Goal: Task Accomplishment & Management: Use online tool/utility

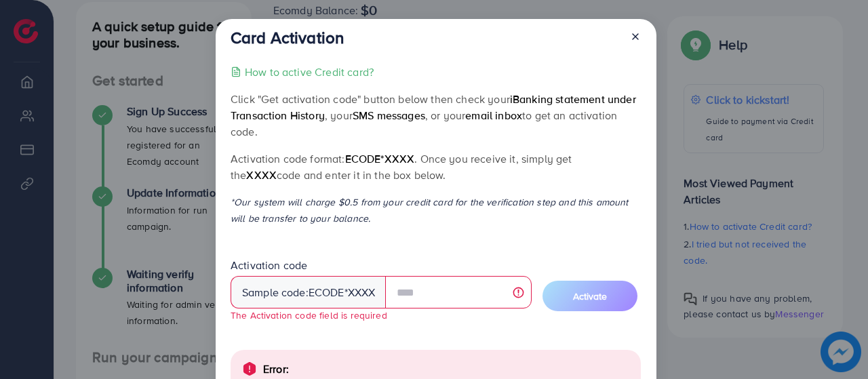
click at [633, 36] on icon at bounding box center [635, 36] width 11 height 11
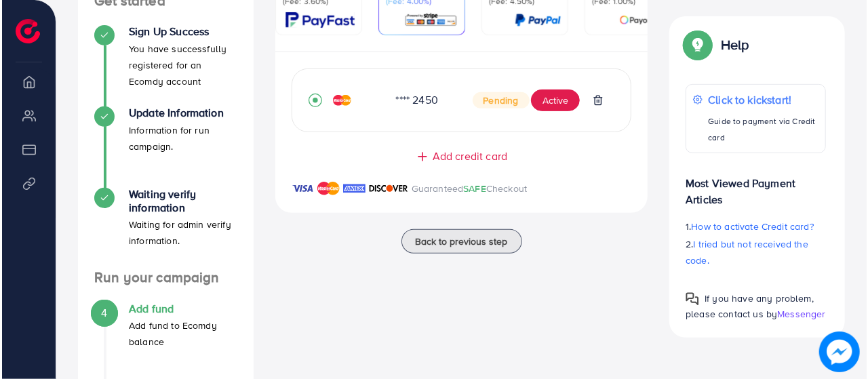
scroll to position [271, 0]
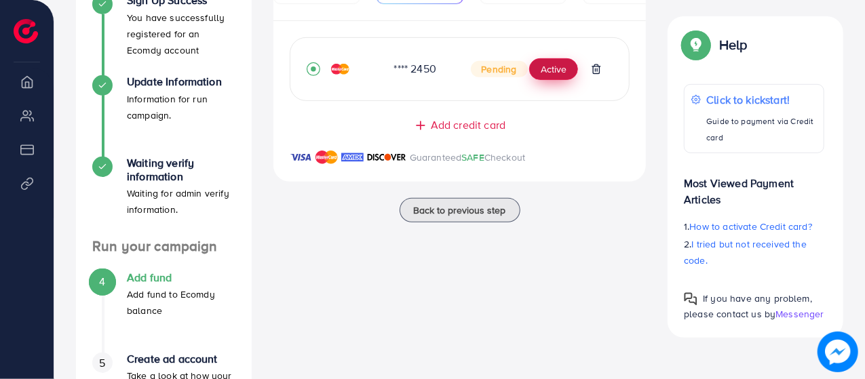
click at [552, 75] on button "Active" at bounding box center [553, 69] width 49 height 22
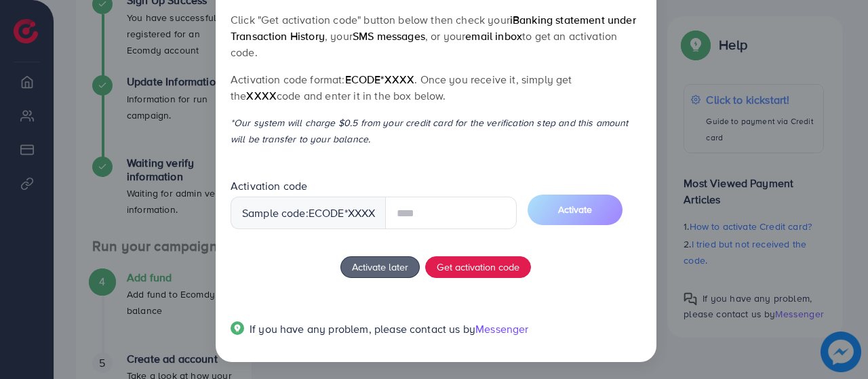
scroll to position [81, 0]
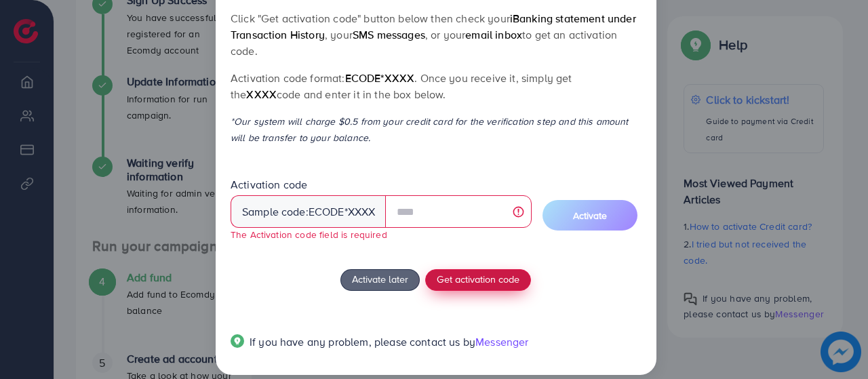
click at [478, 262] on div "How to active Credit card? Click "Get activation code" button below then check …" at bounding box center [436, 174] width 410 height 383
click at [479, 275] on span "Get activation code" at bounding box center [478, 279] width 83 height 14
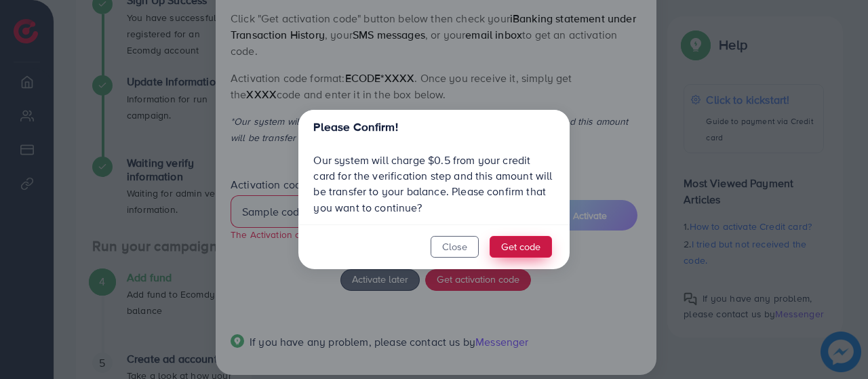
click at [518, 251] on button "Get code" at bounding box center [521, 247] width 62 height 22
